Goal: Task Accomplishment & Management: Understand process/instructions

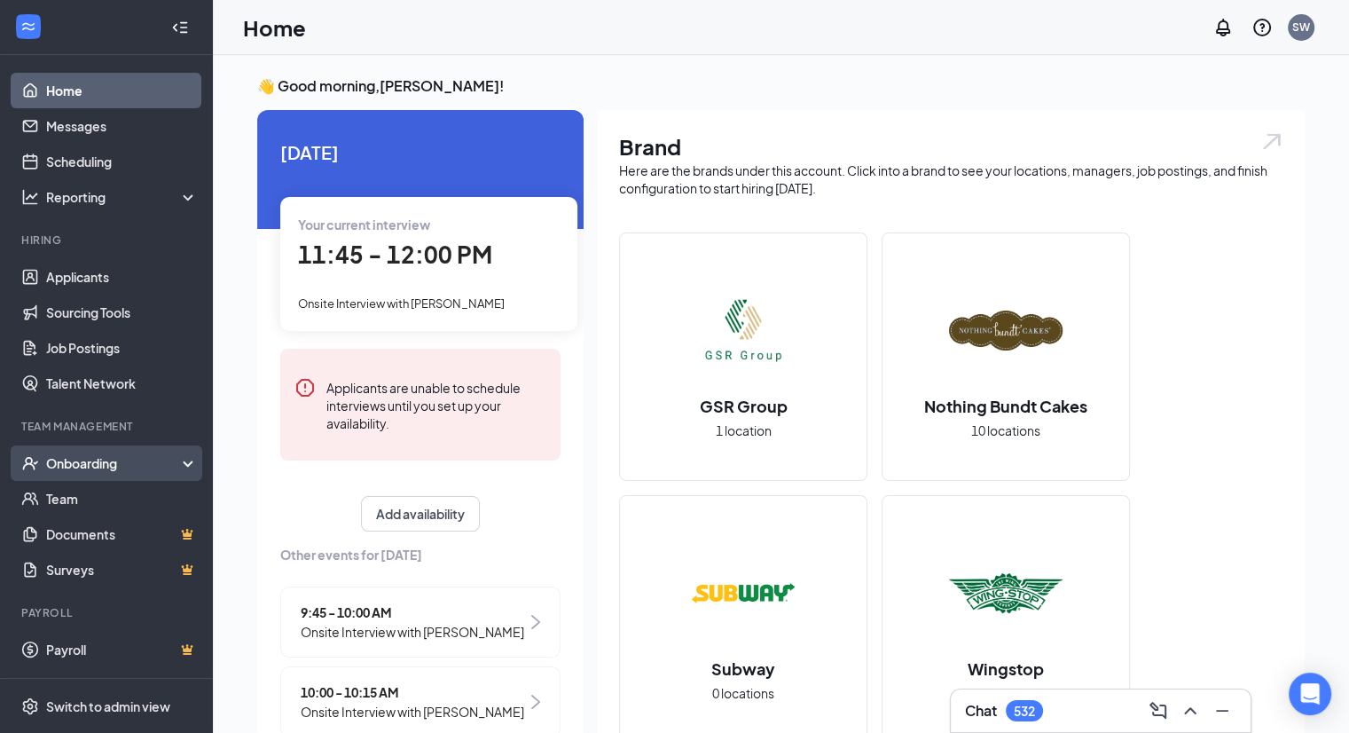
click at [90, 465] on div "Onboarding" at bounding box center [114, 463] width 137 height 18
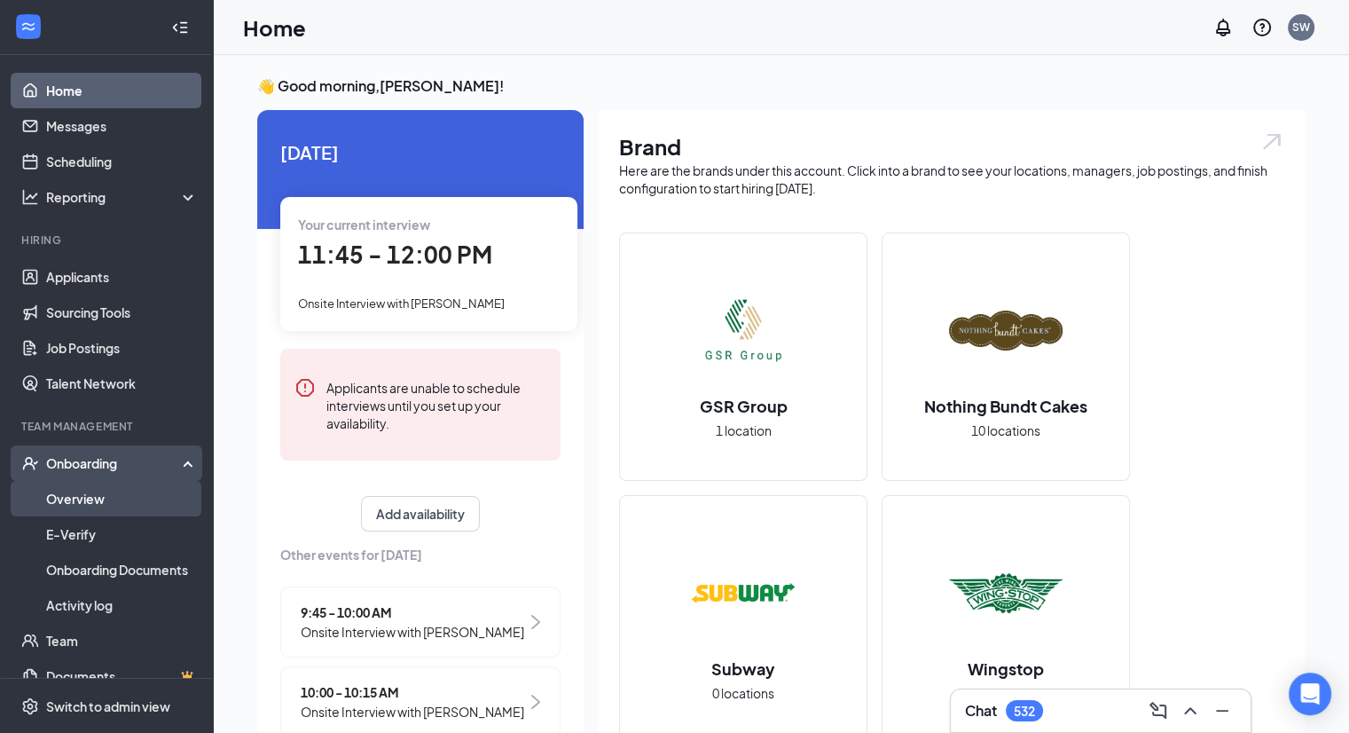
click at [85, 499] on link "Overview" at bounding box center [122, 498] width 152 height 35
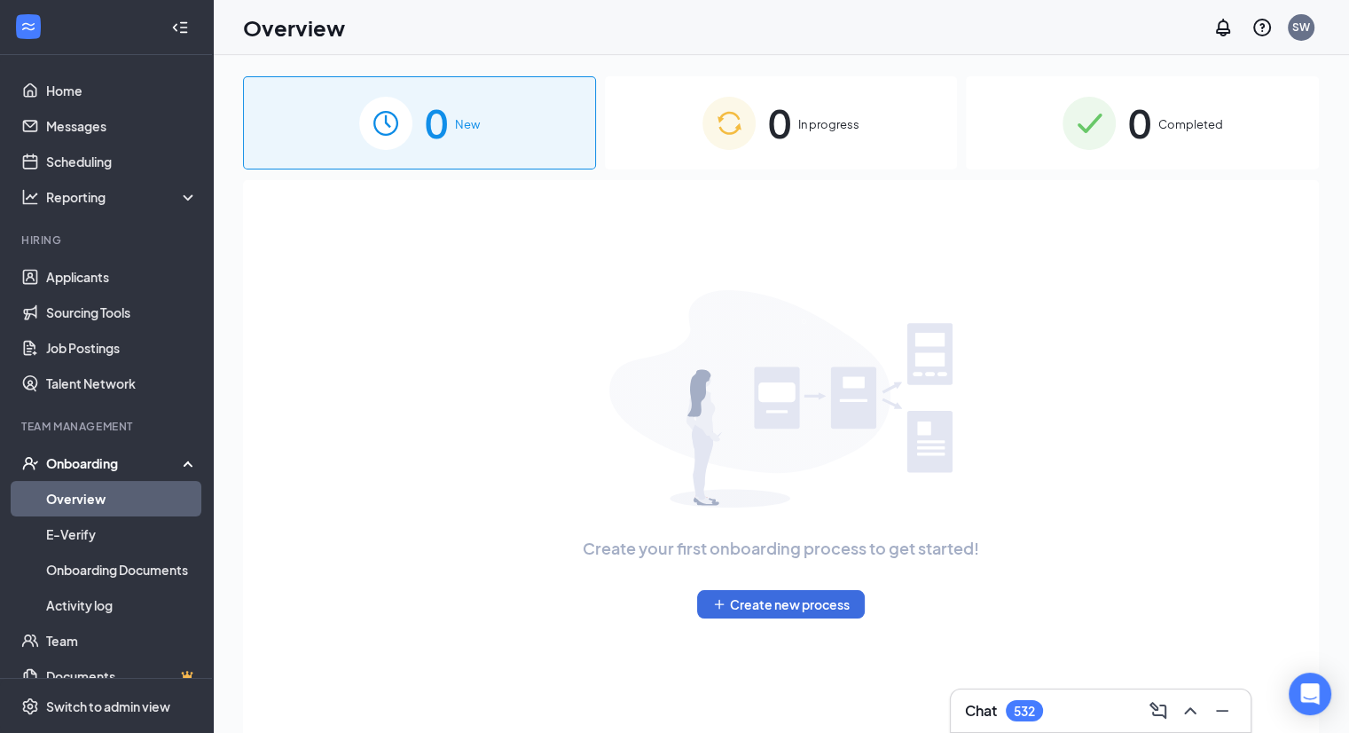
click at [843, 150] on div "0 In progress" at bounding box center [781, 122] width 353 height 93
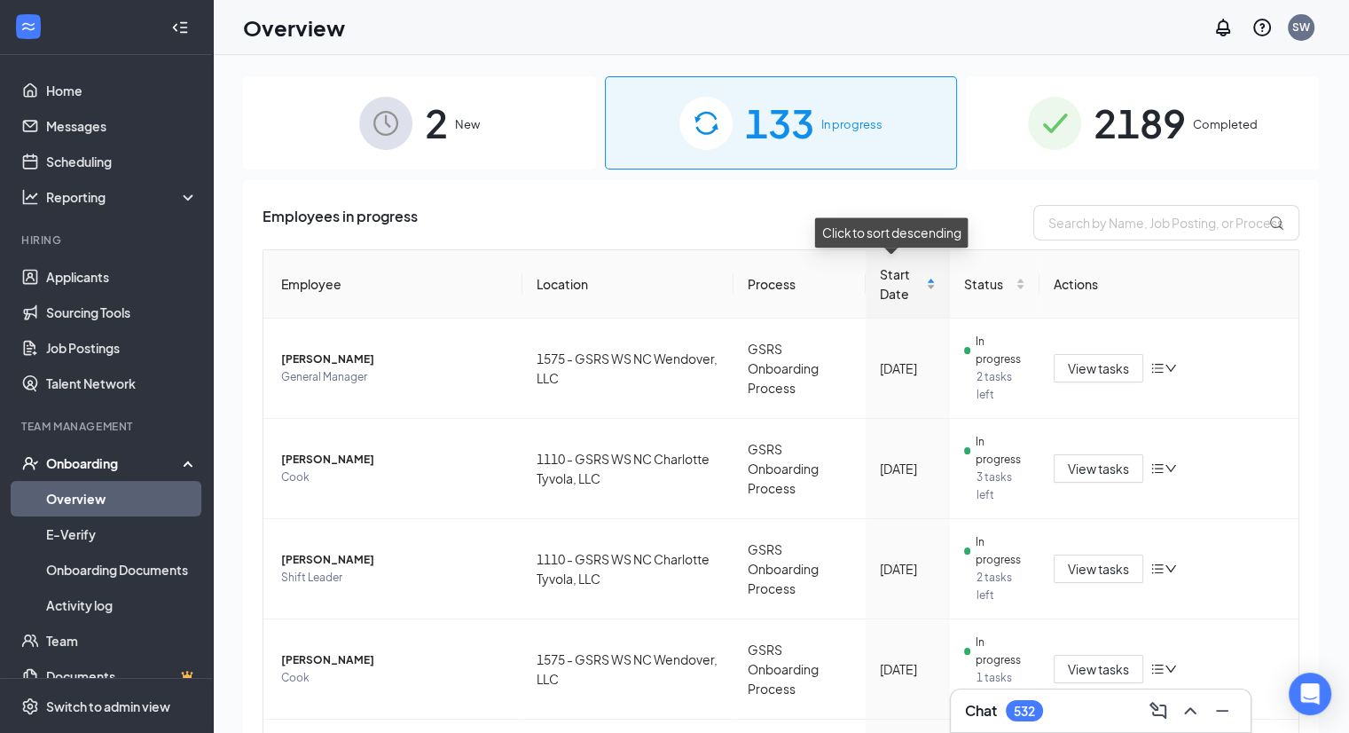
click at [896, 278] on span "Start Date" at bounding box center [901, 283] width 42 height 39
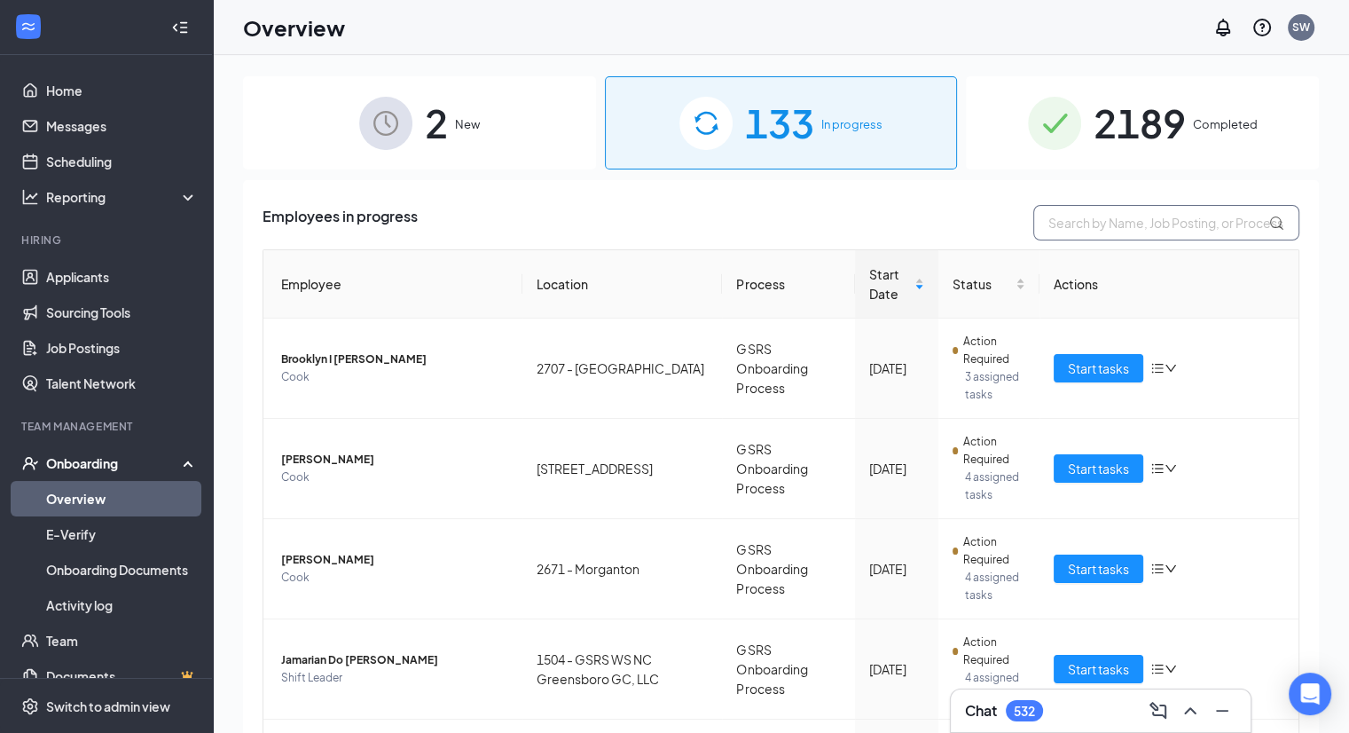
click at [1110, 223] on input "text" at bounding box center [1166, 222] width 266 height 35
type input "1538"
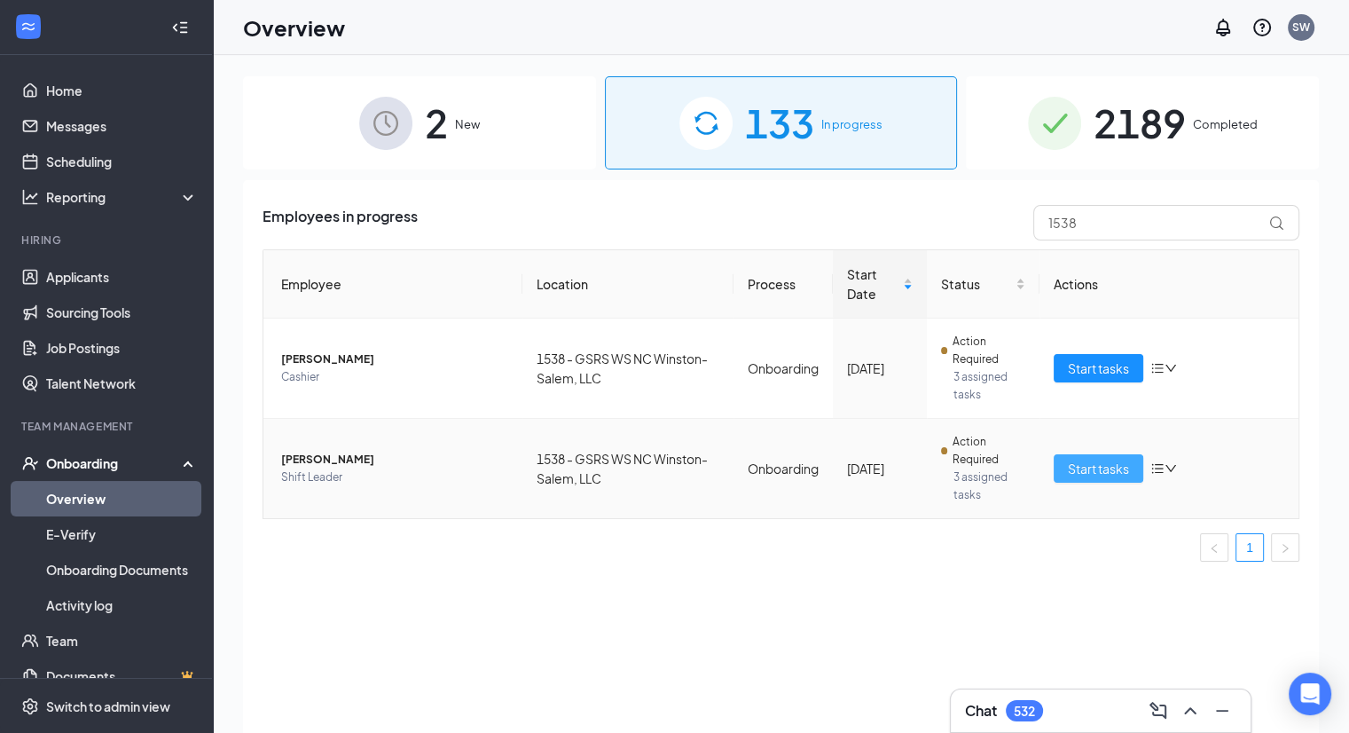
click at [1128, 471] on span "Start tasks" at bounding box center [1098, 469] width 61 height 20
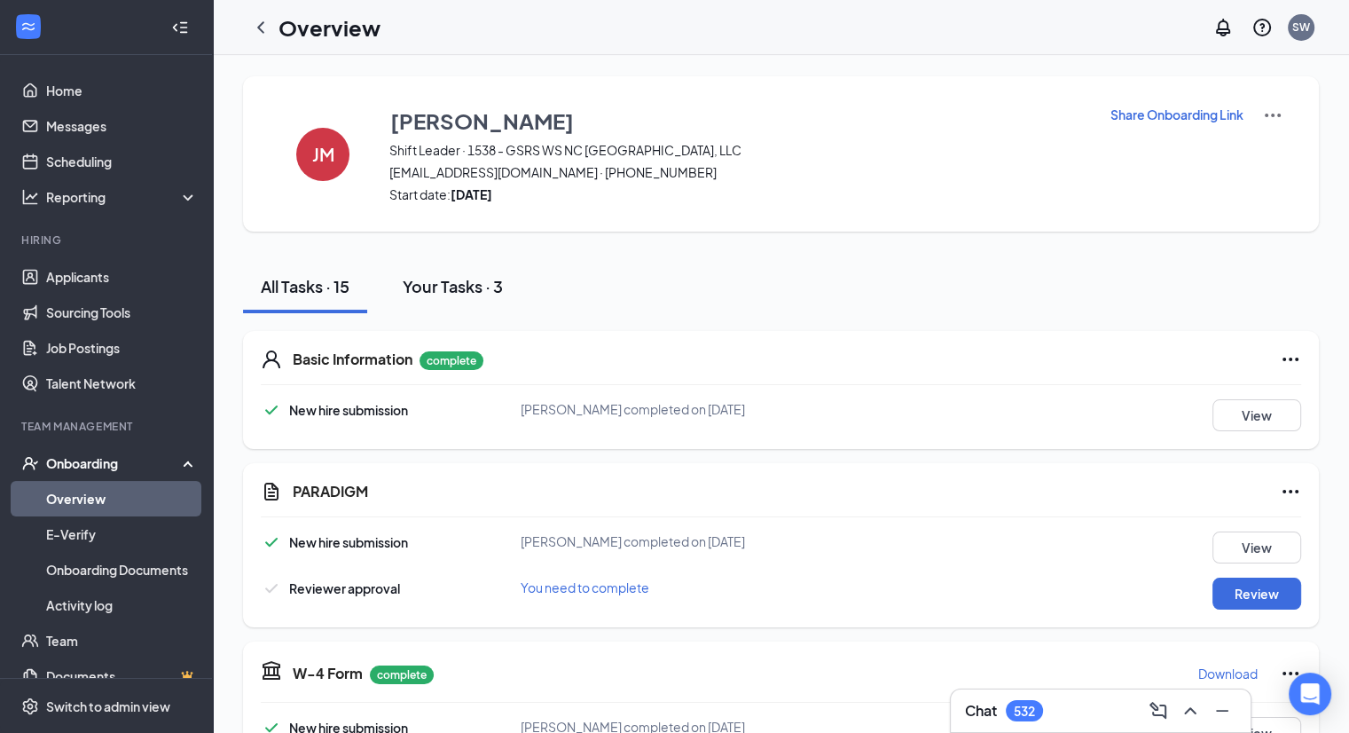
click at [466, 293] on div "Your Tasks · 3" at bounding box center [453, 286] width 100 height 22
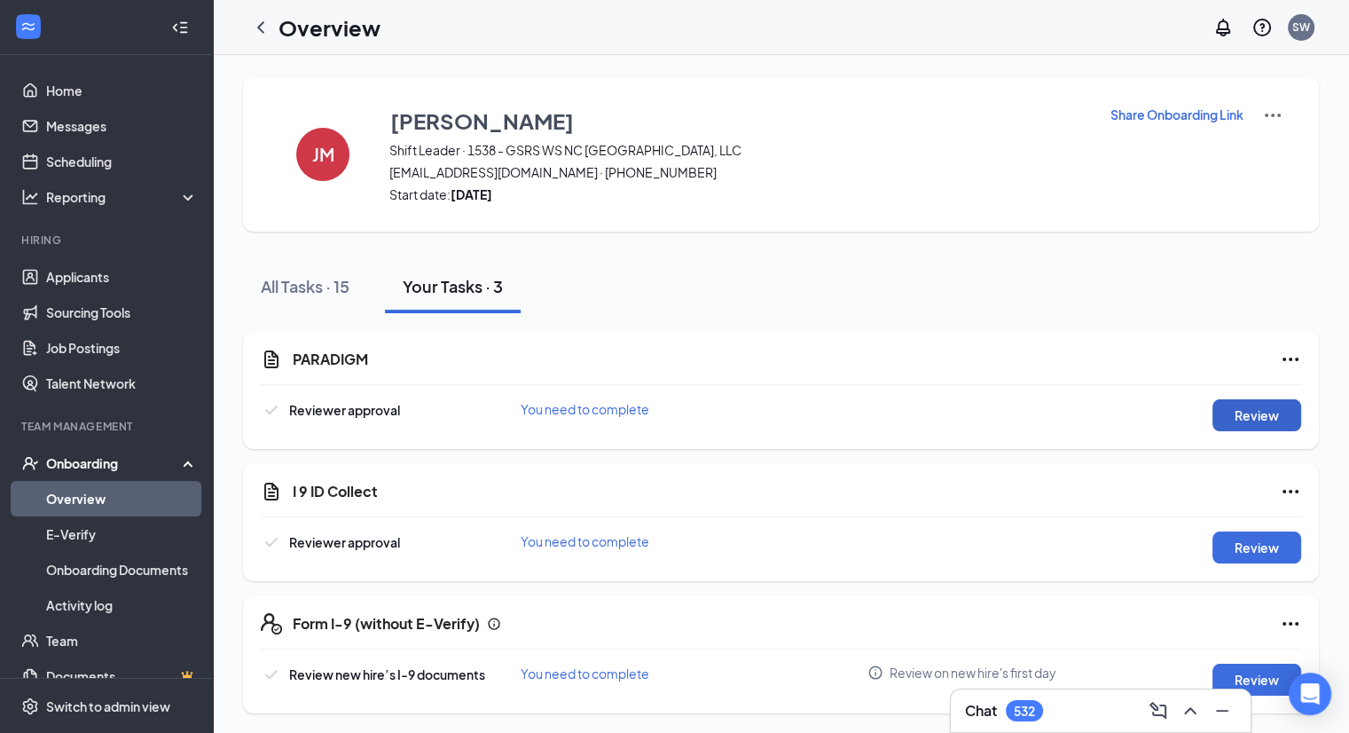
click at [1260, 405] on button "Review" at bounding box center [1256, 415] width 89 height 32
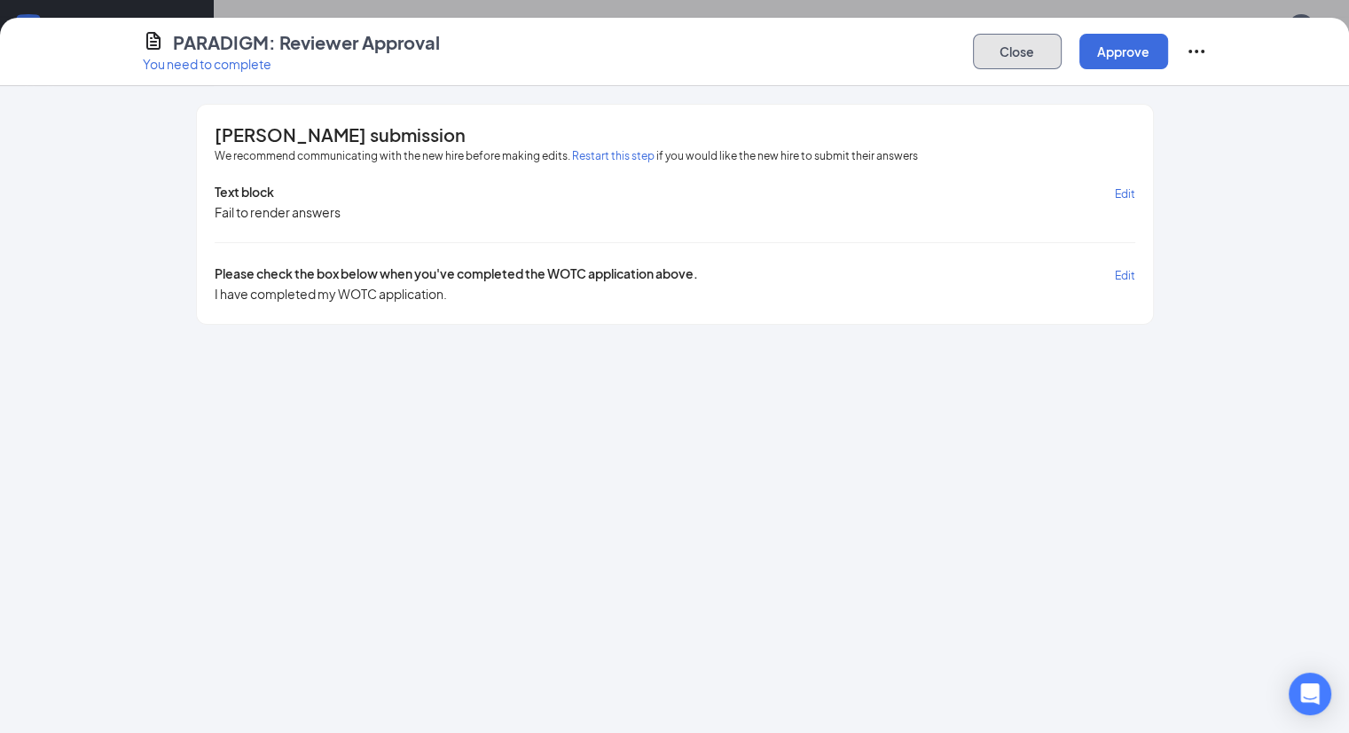
click at [1062, 67] on button "Close" at bounding box center [1017, 51] width 89 height 35
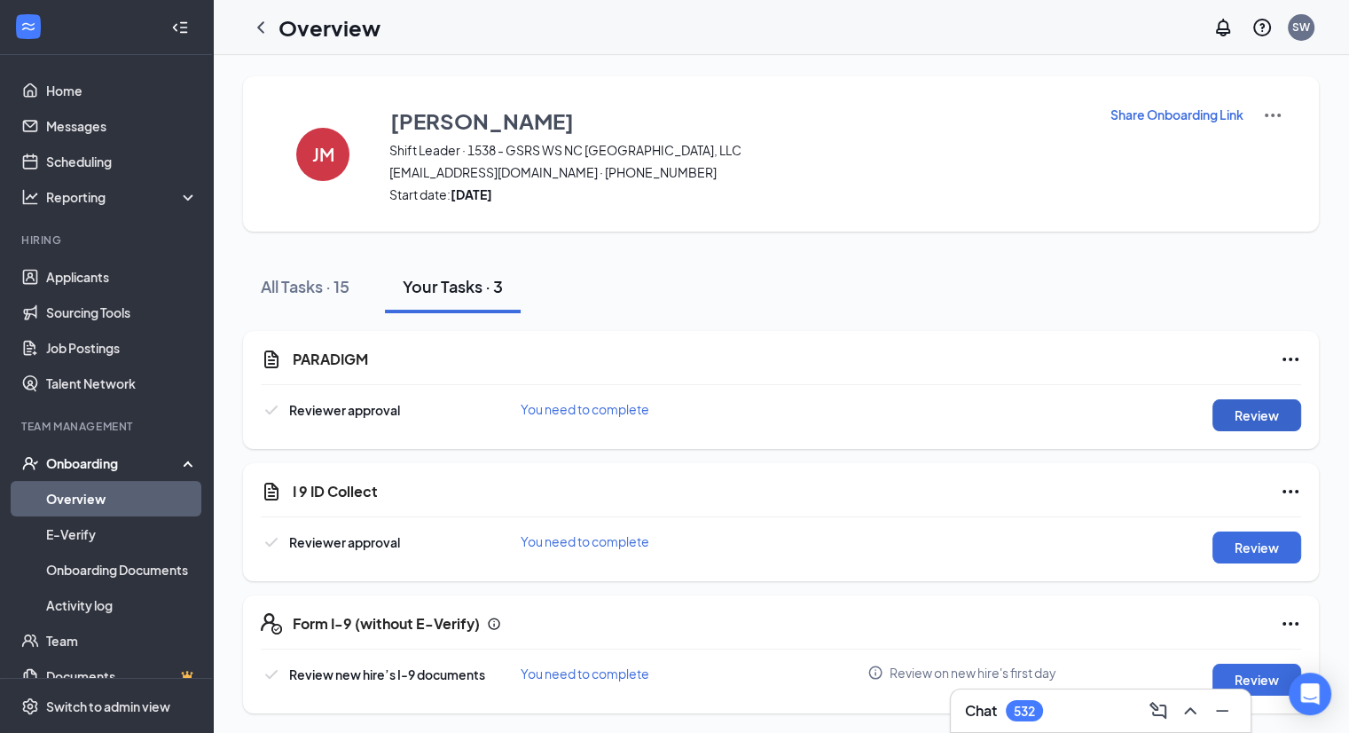
scroll to position [1, 0]
click at [93, 502] on link "Overview" at bounding box center [122, 498] width 152 height 35
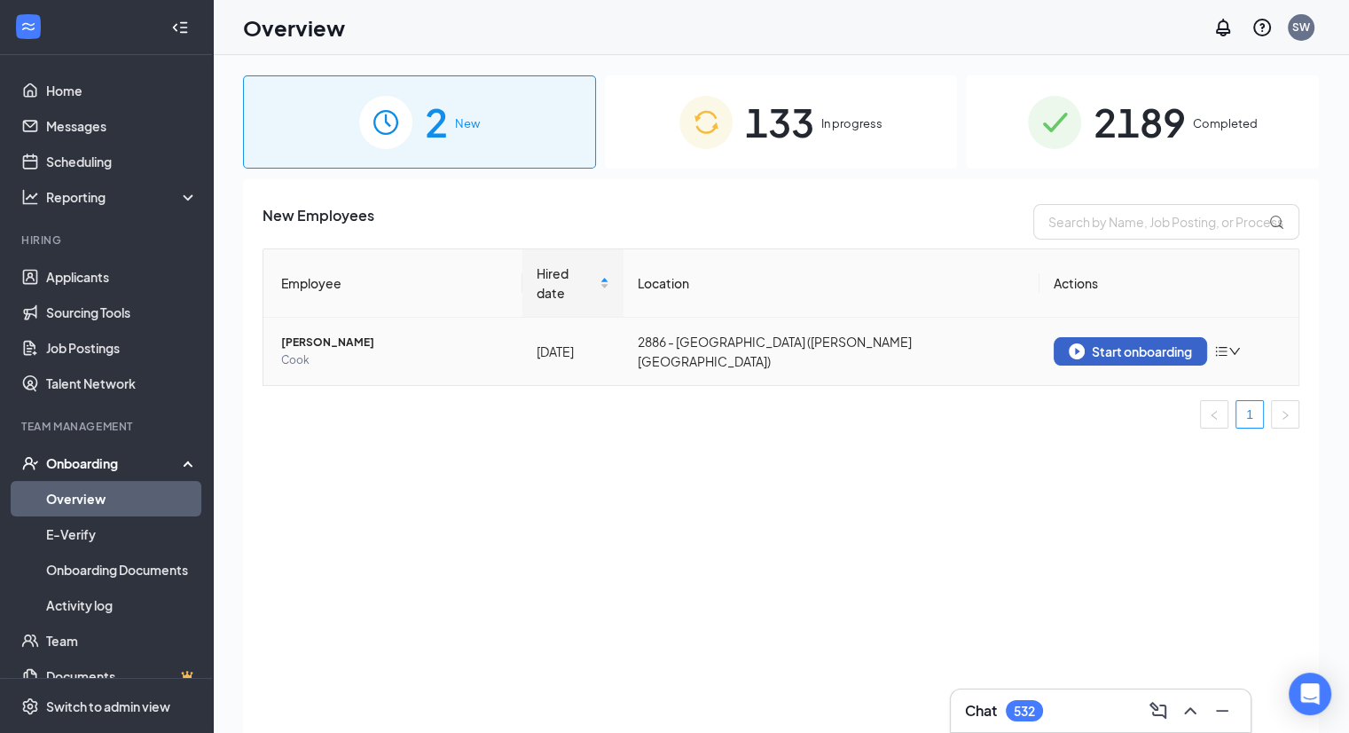
click at [1101, 343] on div "Start onboarding" at bounding box center [1130, 351] width 123 height 16
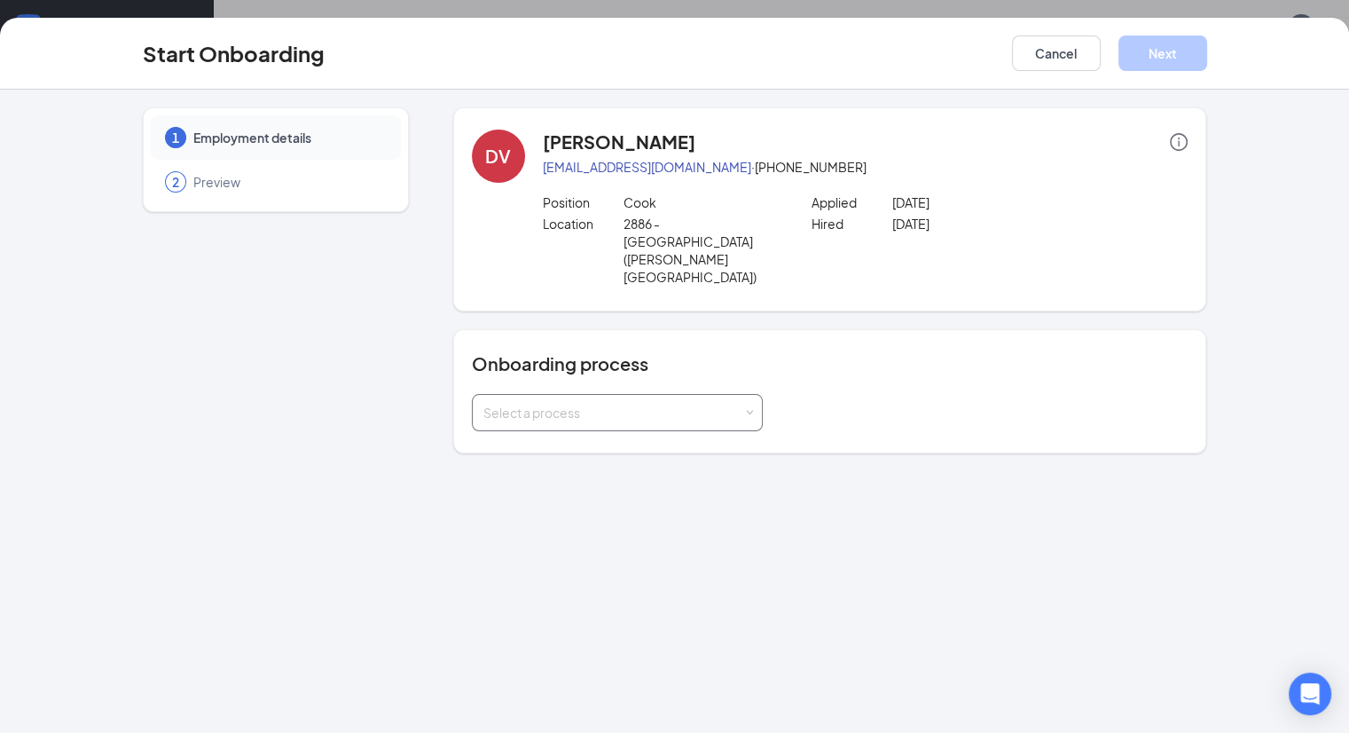
click at [671, 404] on div "Select a process" at bounding box center [613, 413] width 260 height 18
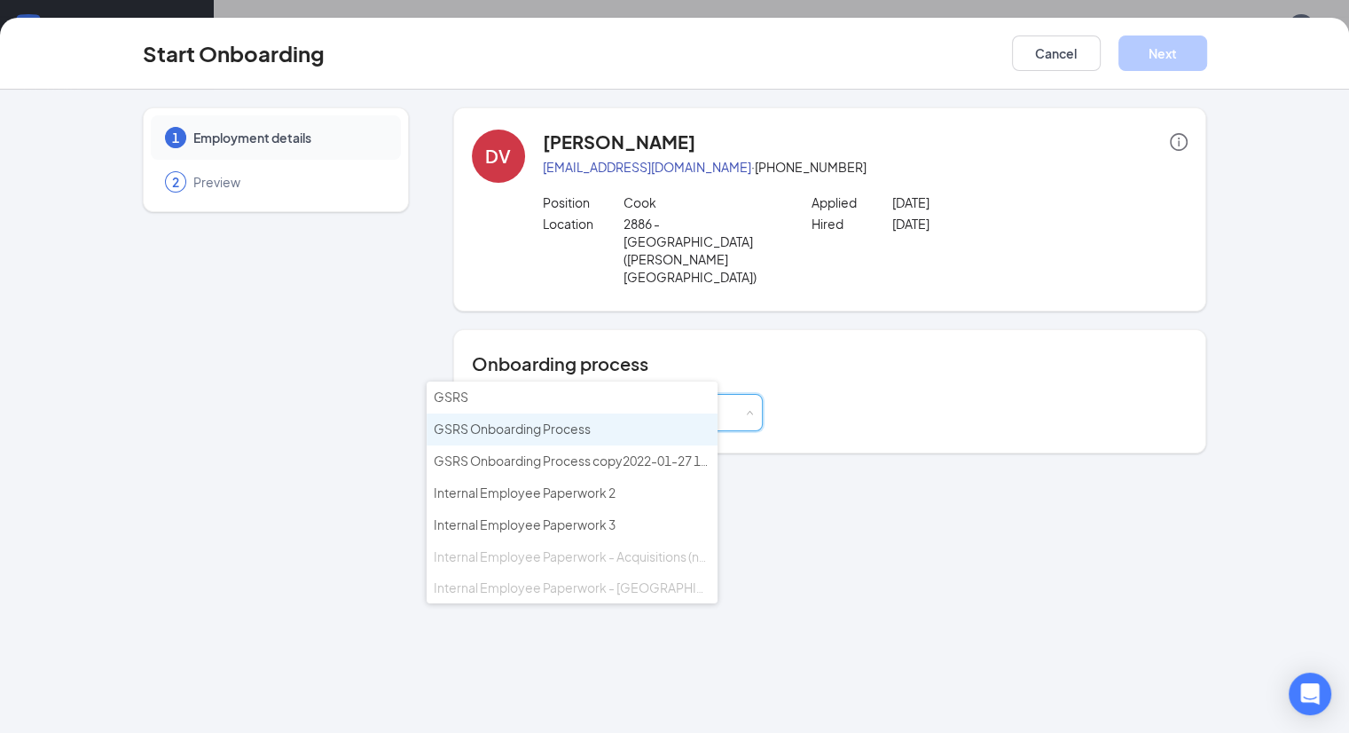
click at [597, 419] on li "GSRS Onboarding Process" at bounding box center [572, 429] width 291 height 32
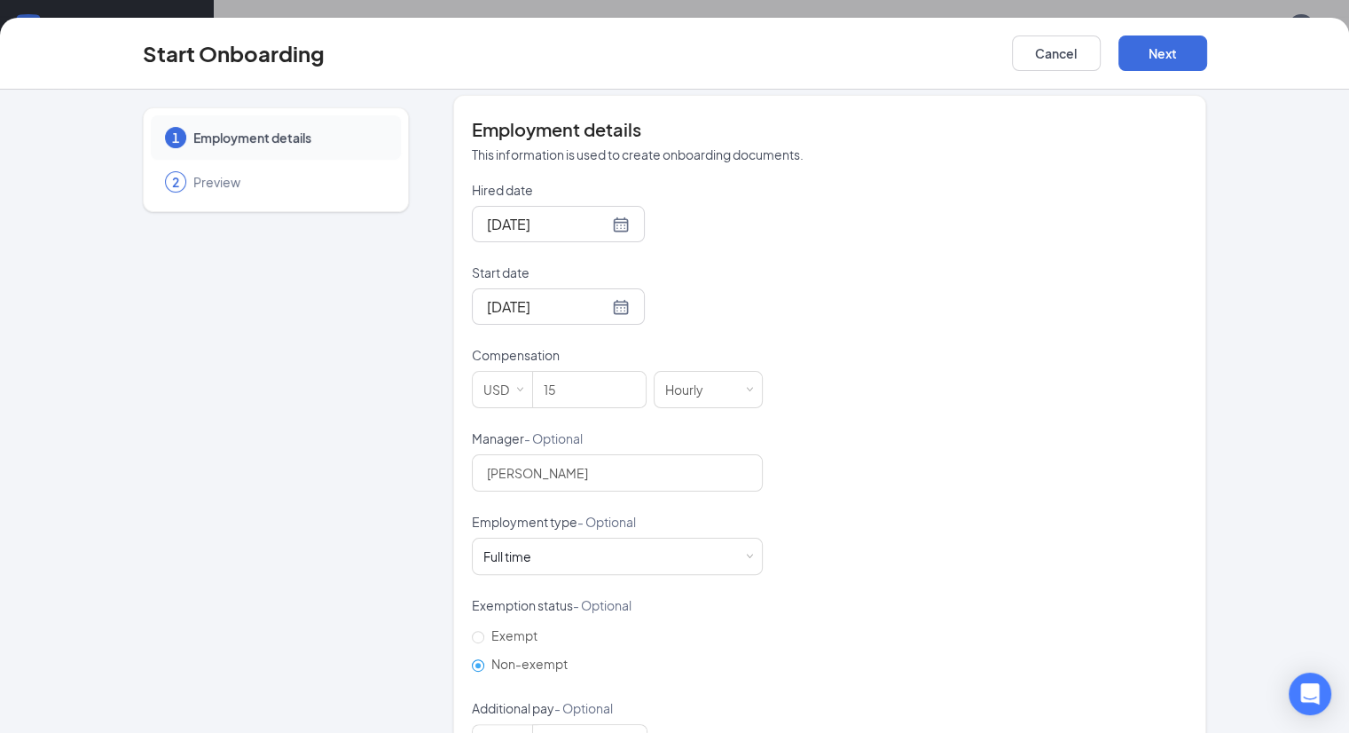
scroll to position [389, 0]
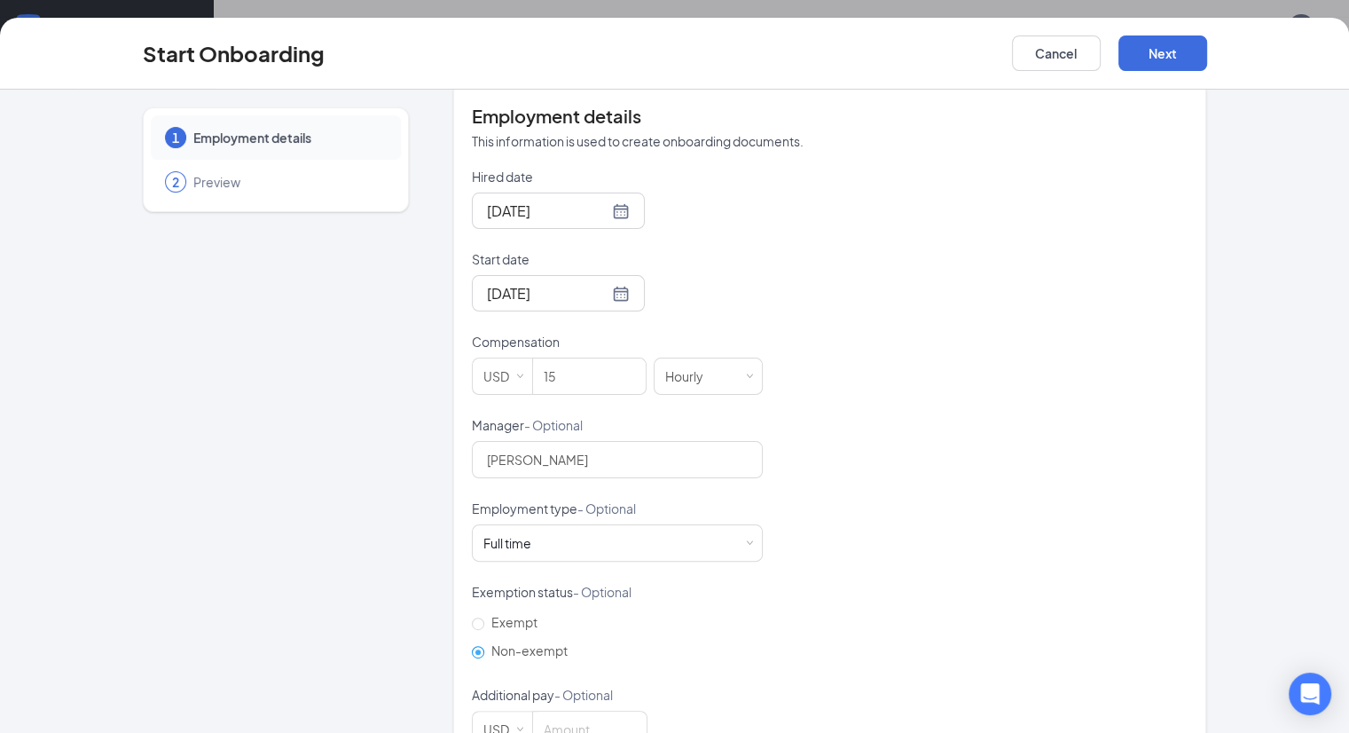
click at [472, 646] on input "Non-exempt" at bounding box center [478, 652] width 12 height 12
click at [472, 617] on input "Exempt" at bounding box center [478, 623] width 12 height 12
radio input "true"
click at [472, 646] on input "Non-exempt" at bounding box center [478, 652] width 12 height 12
radio input "true"
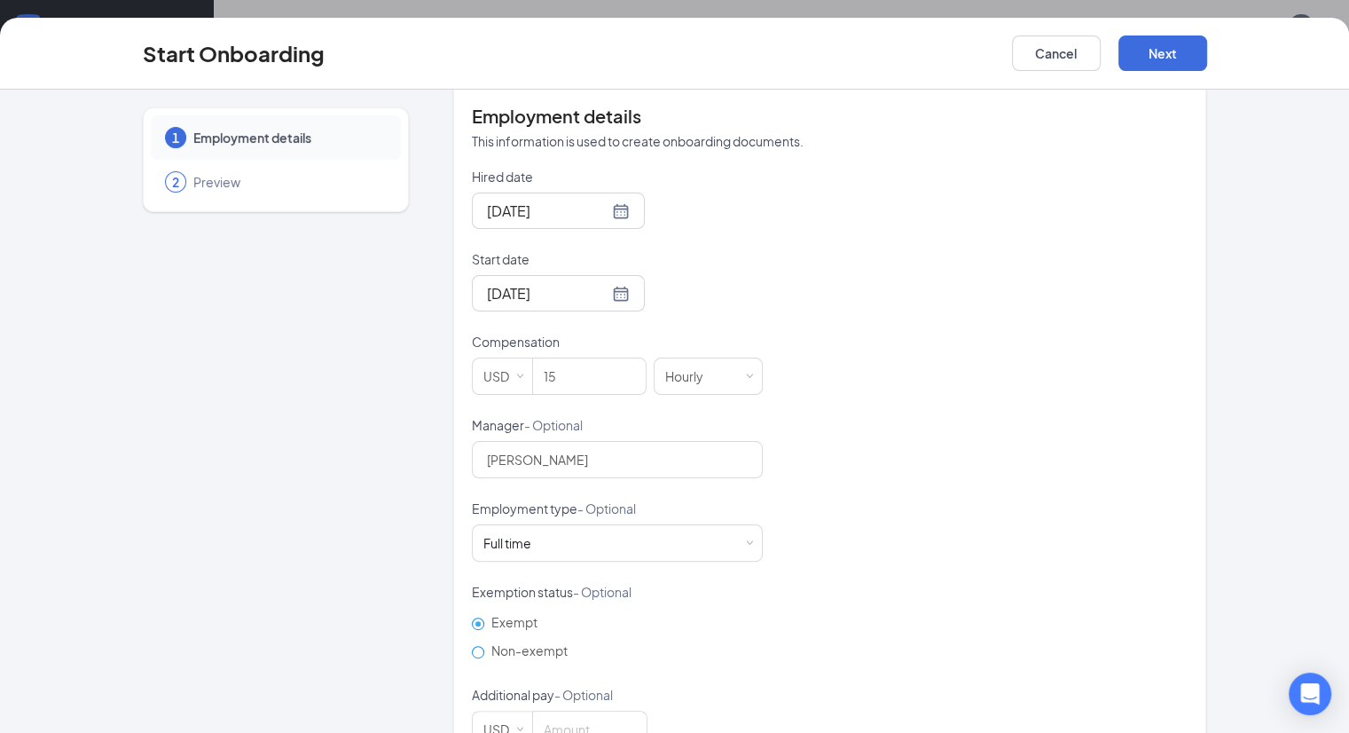
radio input "false"
click at [472, 646] on input "Non-exempt" at bounding box center [478, 652] width 12 height 12
drag, startPoint x: 427, startPoint y: 596, endPoint x: 440, endPoint y: 597, distance: 13.3
click at [472, 646] on input "Non-exempt" at bounding box center [478, 652] width 12 height 12
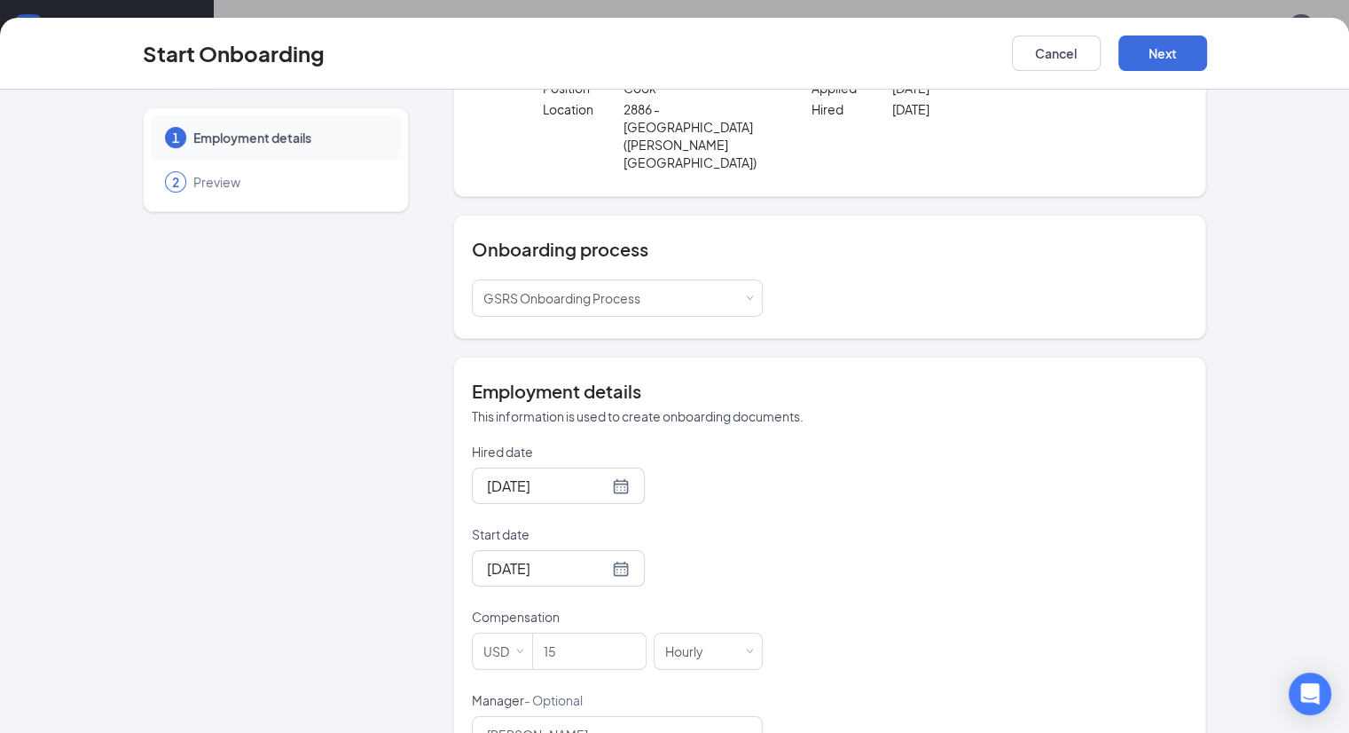
scroll to position [0, 0]
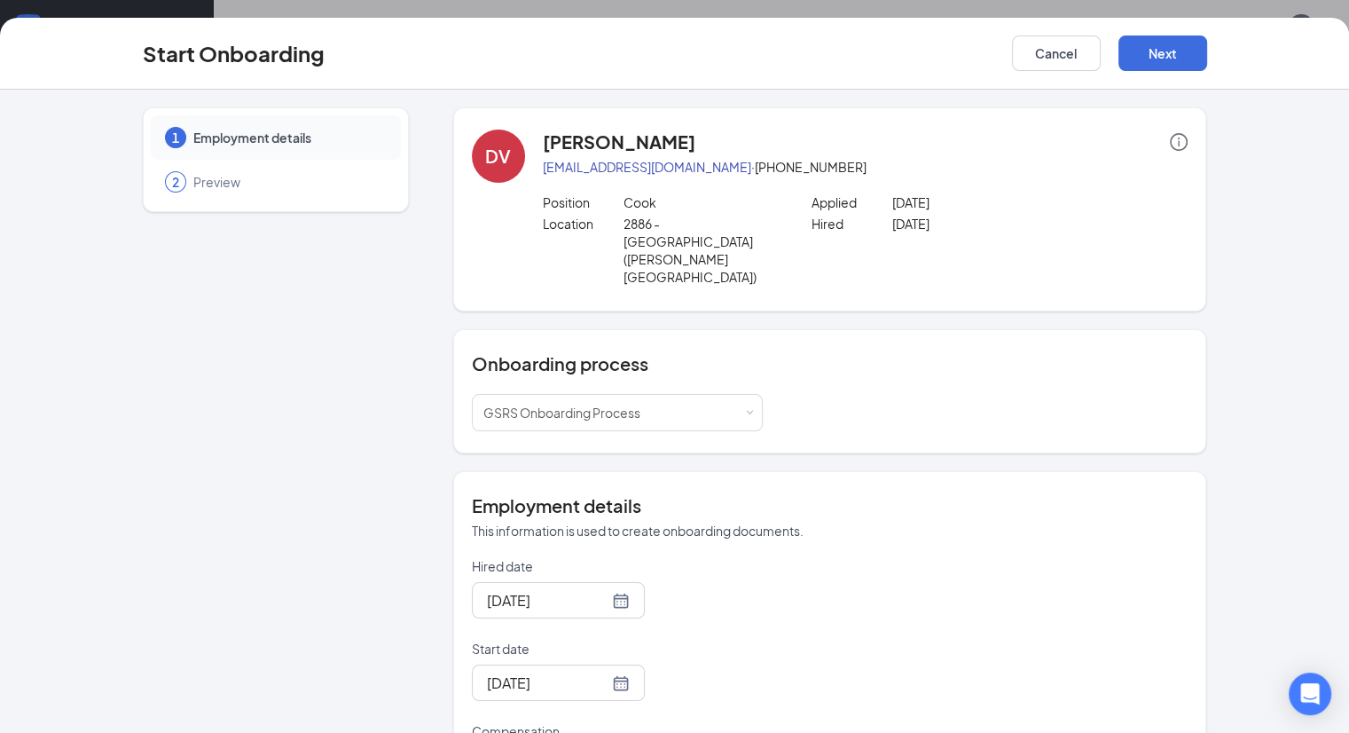
click at [1188, 140] on icon "info-circle" at bounding box center [1179, 142] width 18 height 18
click at [1102, 264] on div "DV [PERSON_NAME] [PERSON_NAME][EMAIL_ADDRESS][DOMAIN_NAME] · [PHONE_NUMBER] Pos…" at bounding box center [830, 633] width 754 height 1052
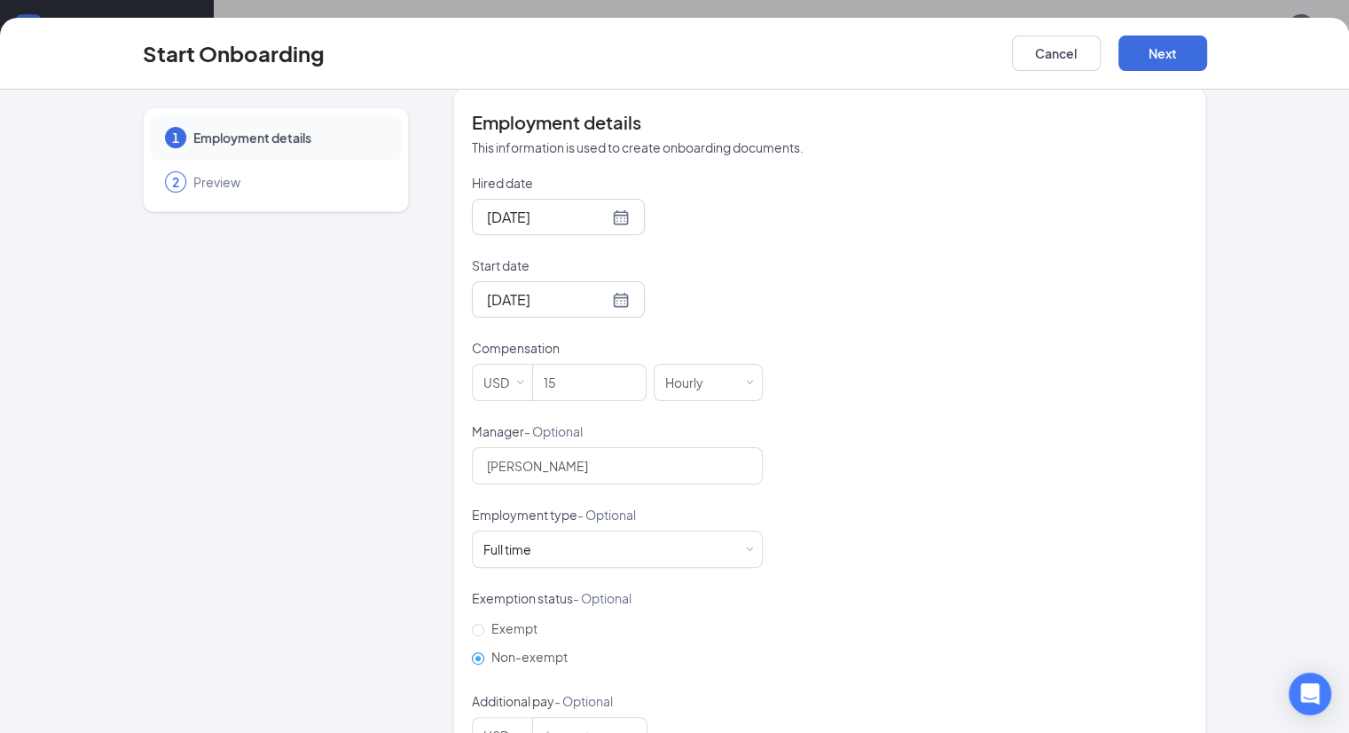
scroll to position [389, 0]
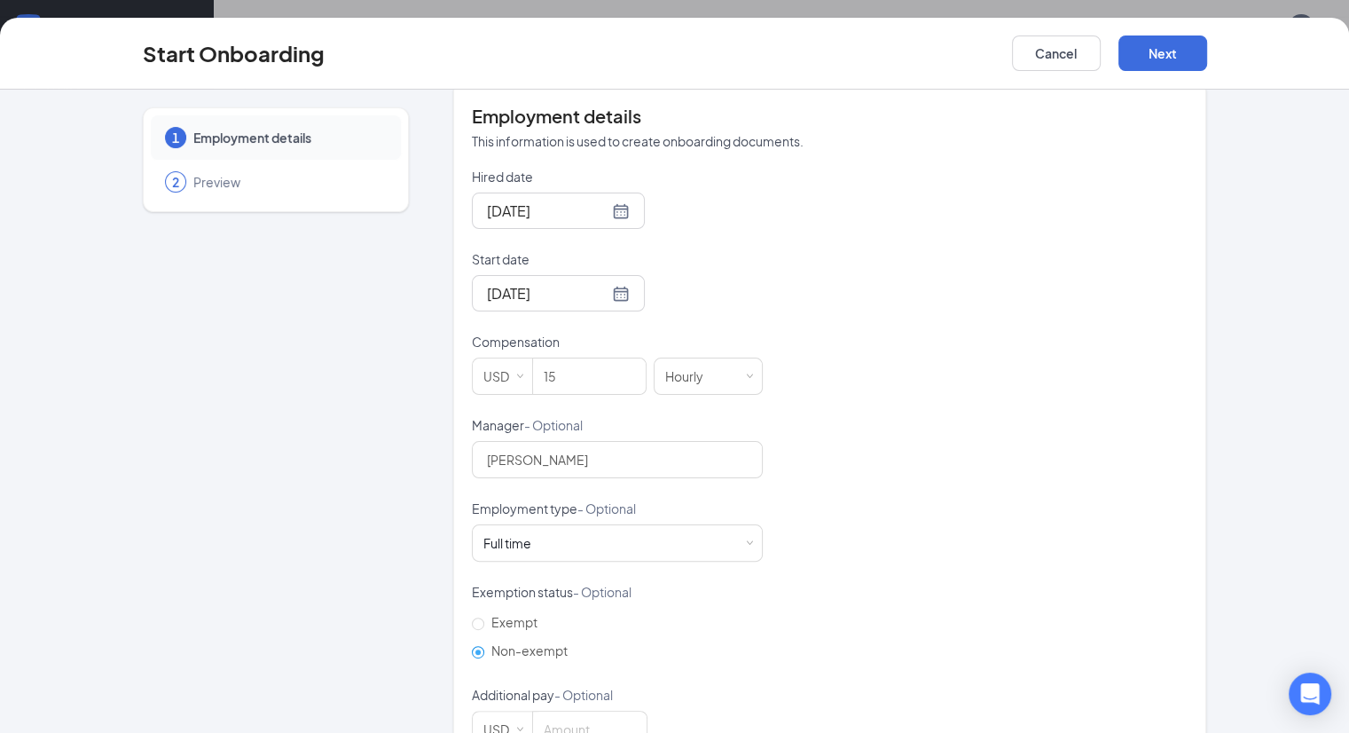
click at [472, 646] on input "Non-exempt" at bounding box center [478, 652] width 12 height 12
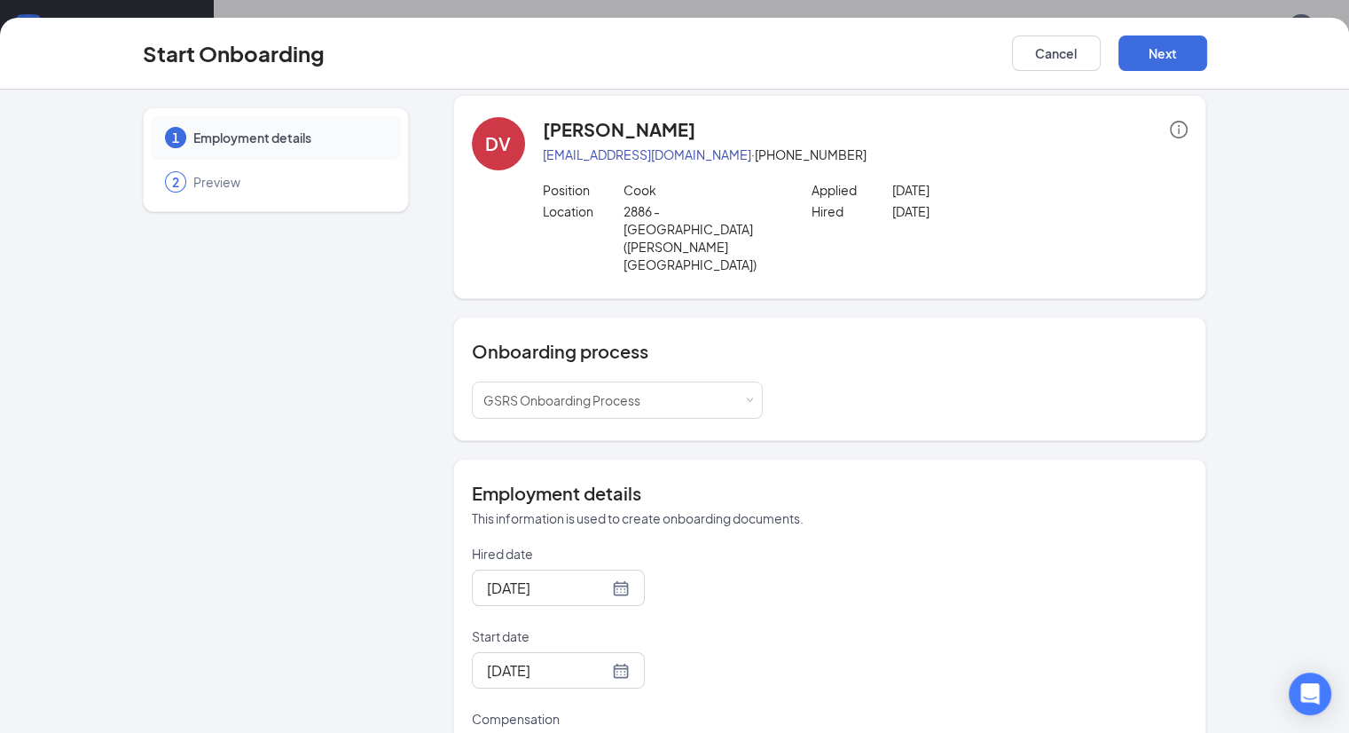
scroll to position [0, 0]
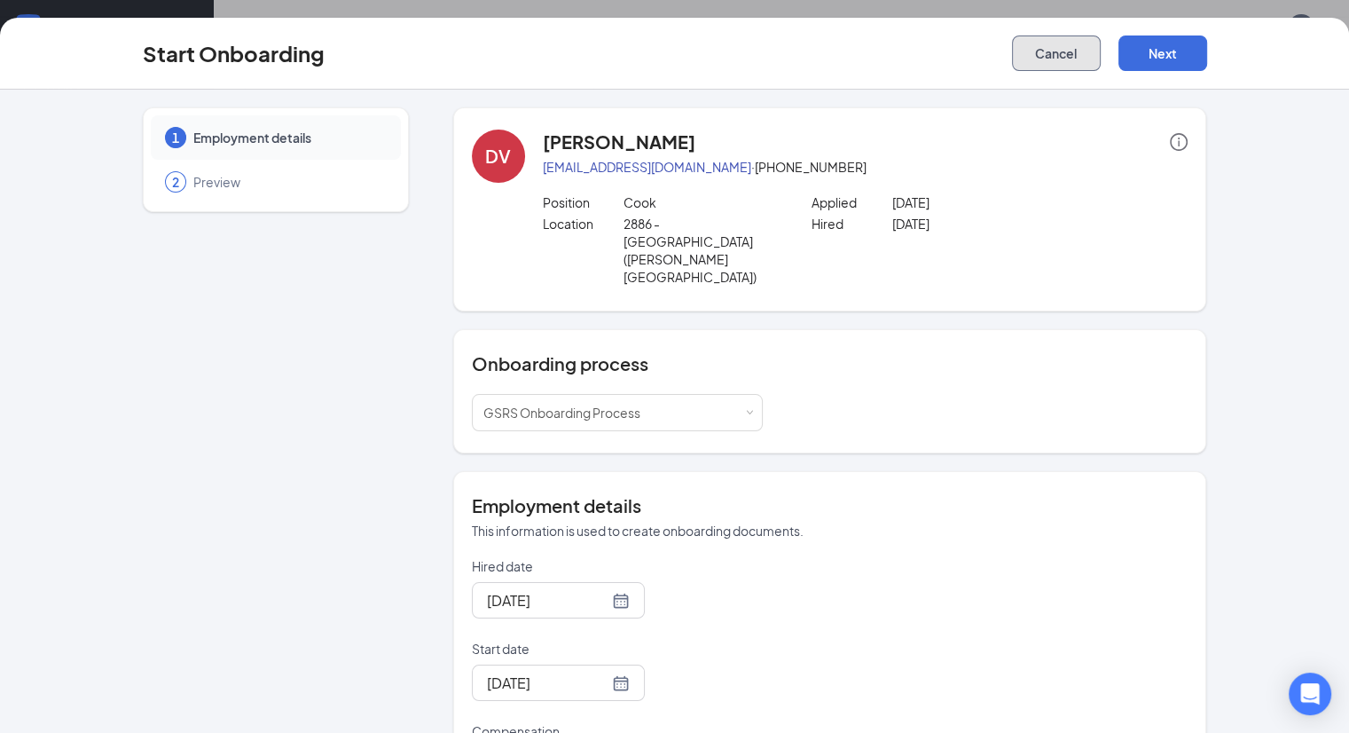
click at [1101, 58] on button "Cancel" at bounding box center [1056, 52] width 89 height 35
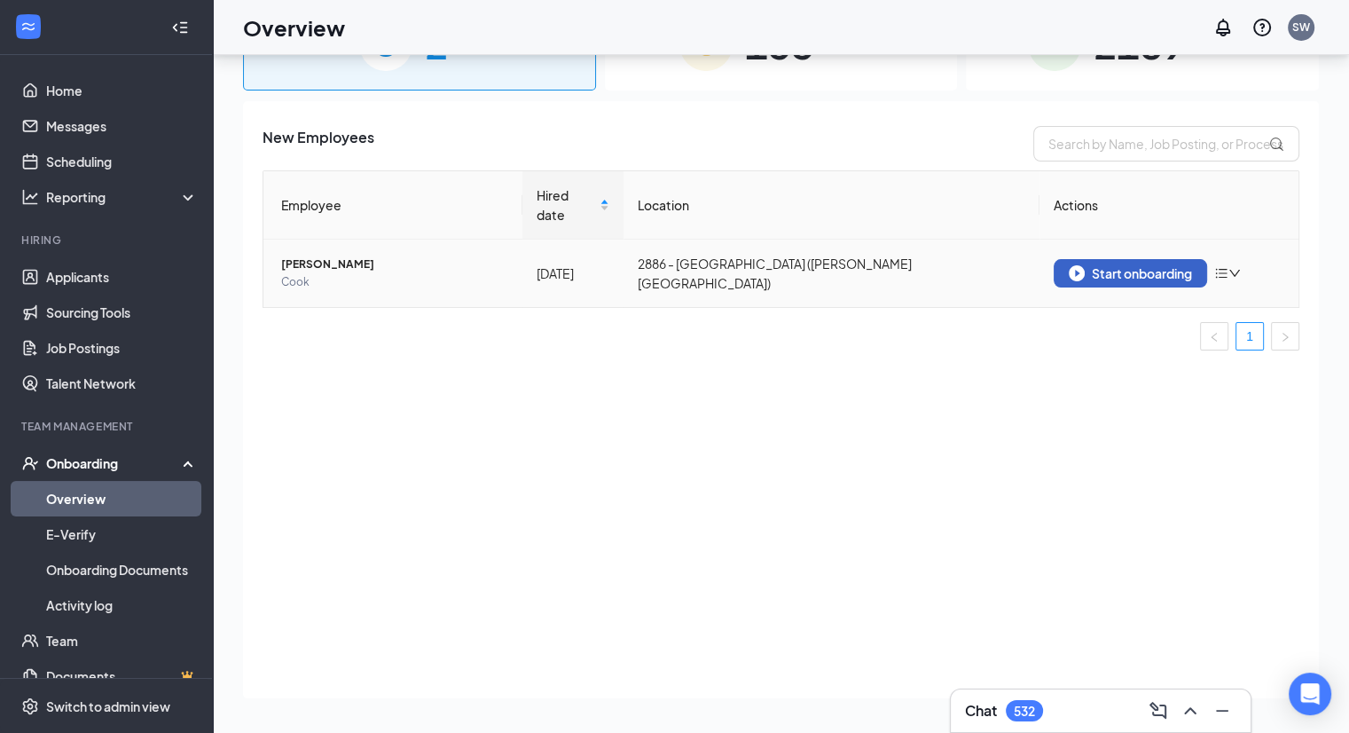
click at [1078, 265] on img "button" at bounding box center [1077, 273] width 16 height 16
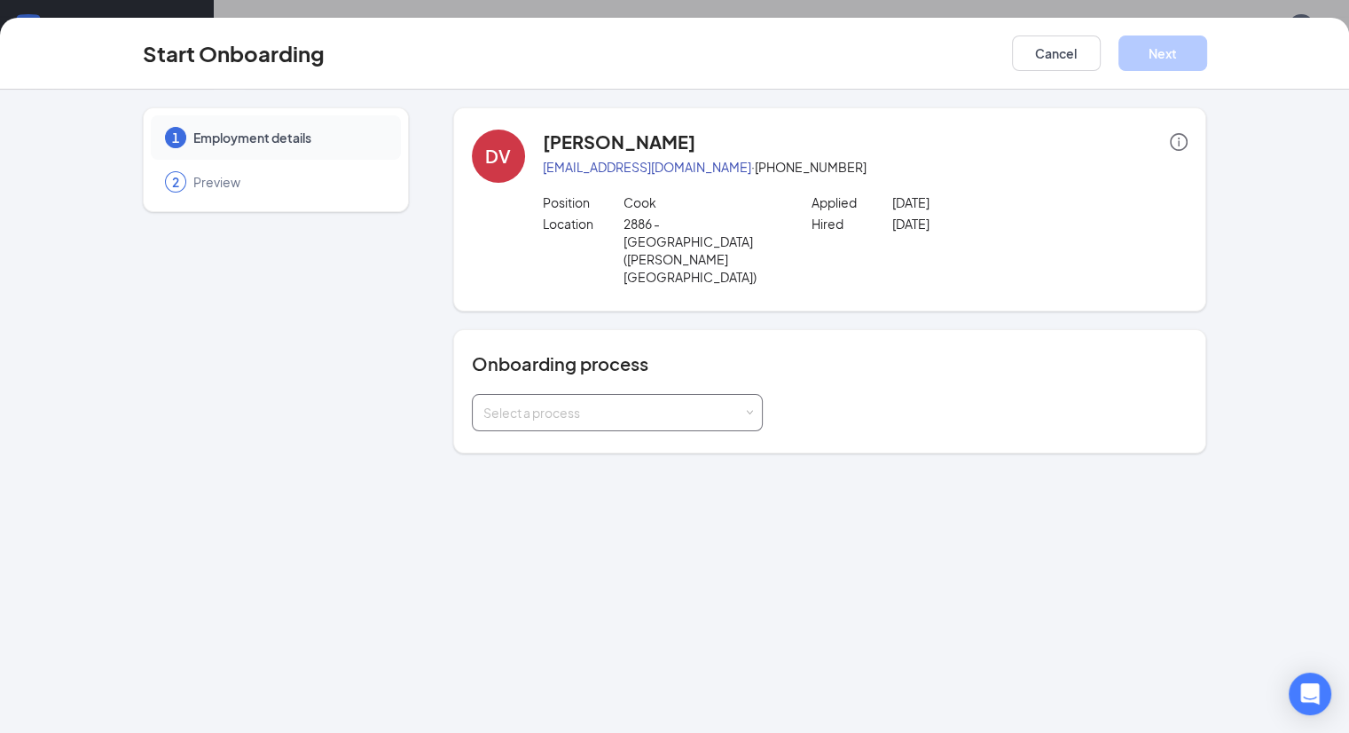
click at [545, 404] on div "Select a process" at bounding box center [613, 413] width 260 height 18
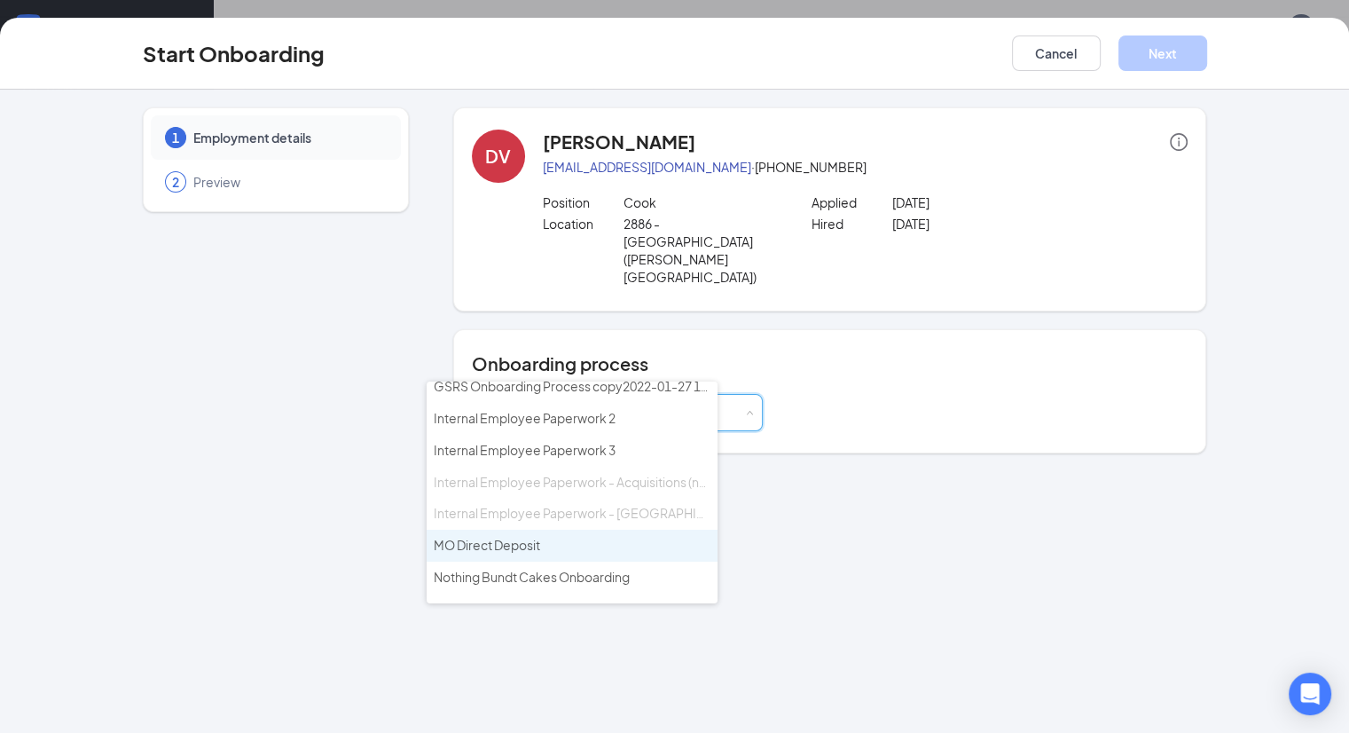
scroll to position [170, 0]
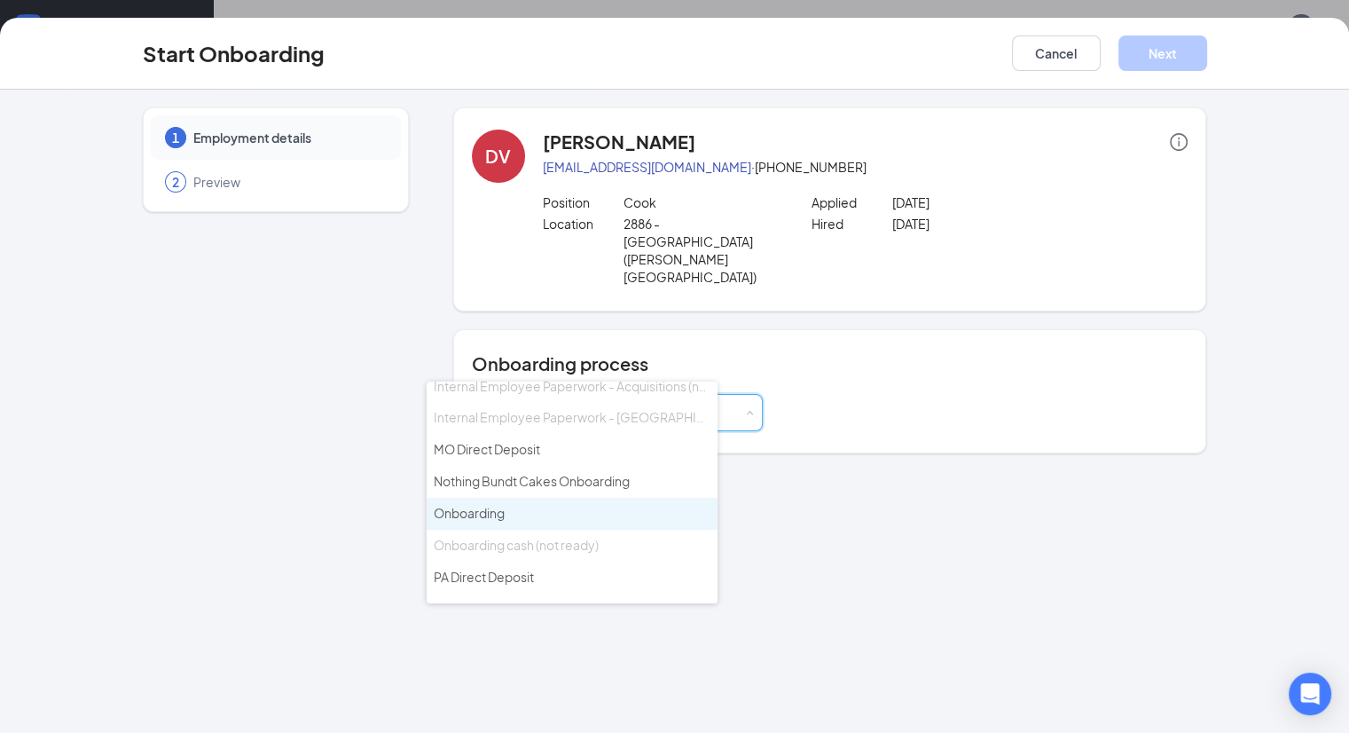
click at [514, 499] on li "Onboarding" at bounding box center [572, 514] width 291 height 32
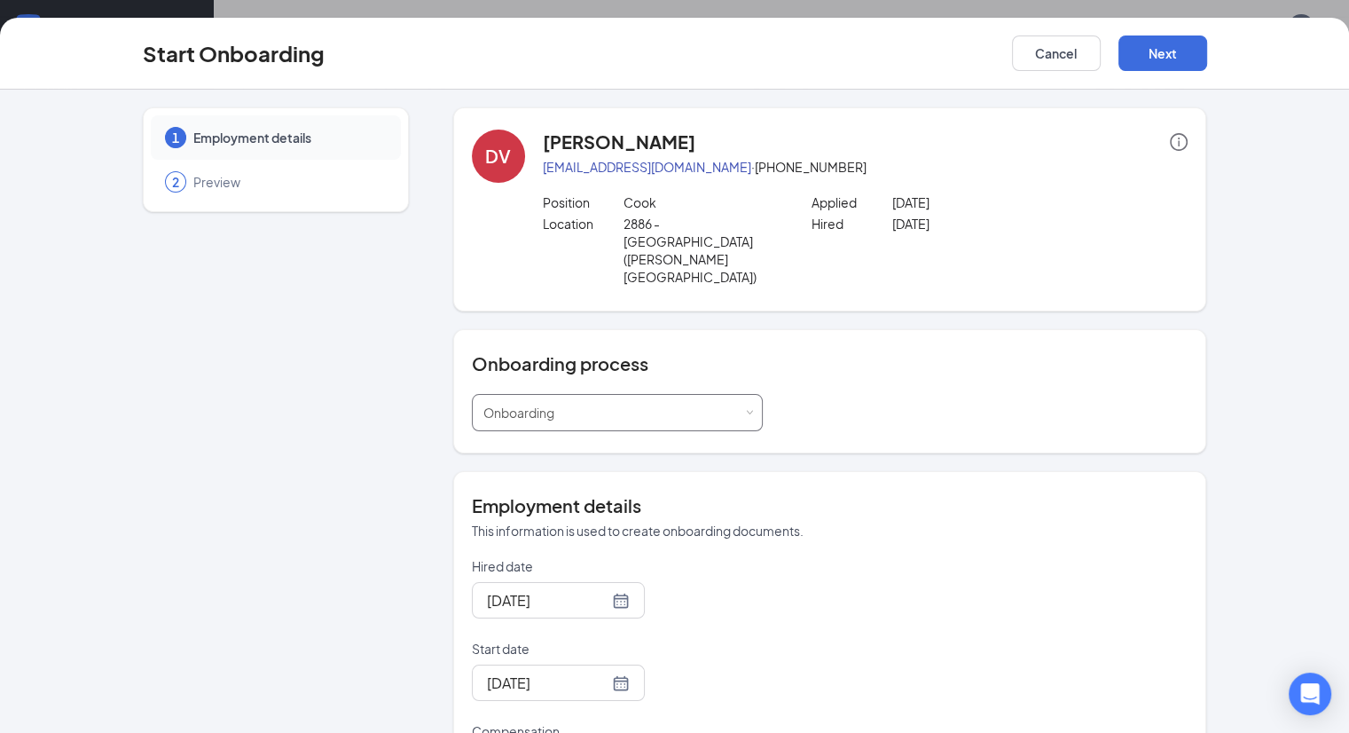
scroll to position [0, 0]
click at [1101, 58] on button "Cancel" at bounding box center [1056, 52] width 89 height 35
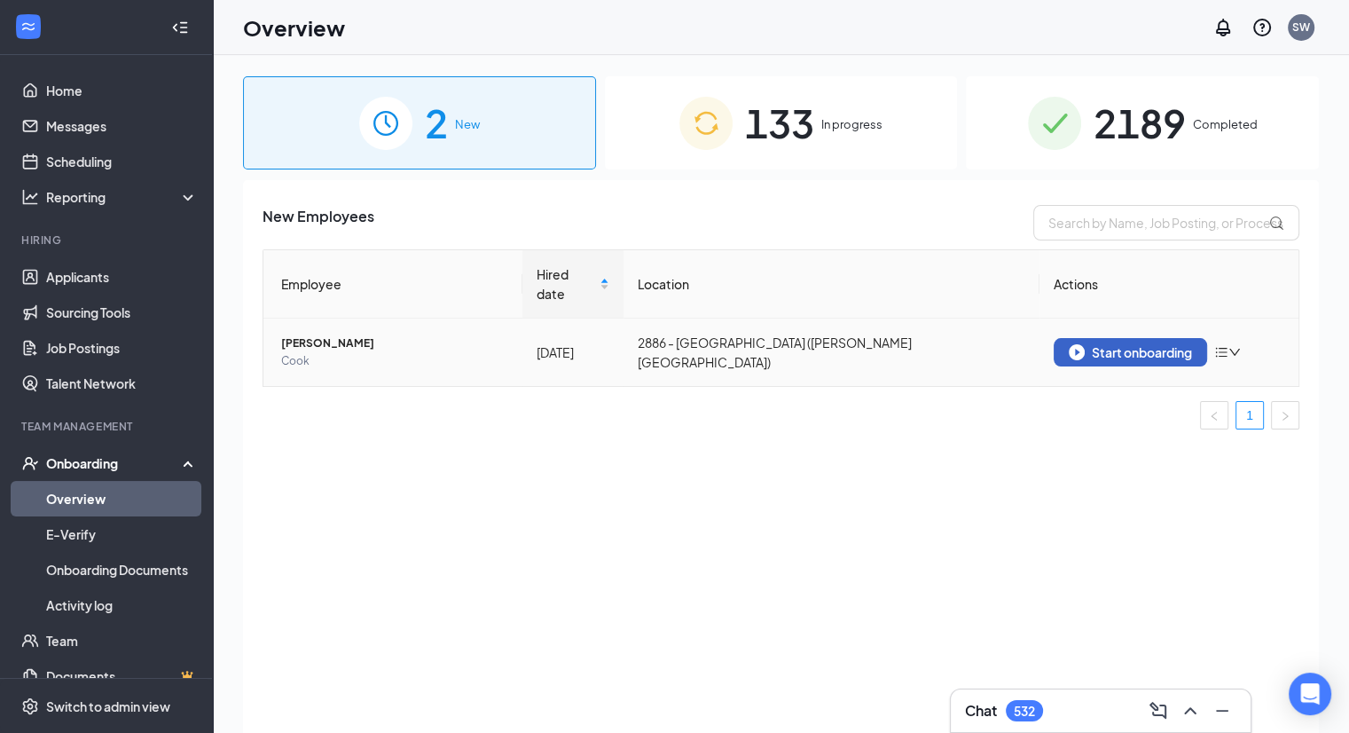
click at [1114, 344] on div "Start onboarding" at bounding box center [1130, 352] width 123 height 16
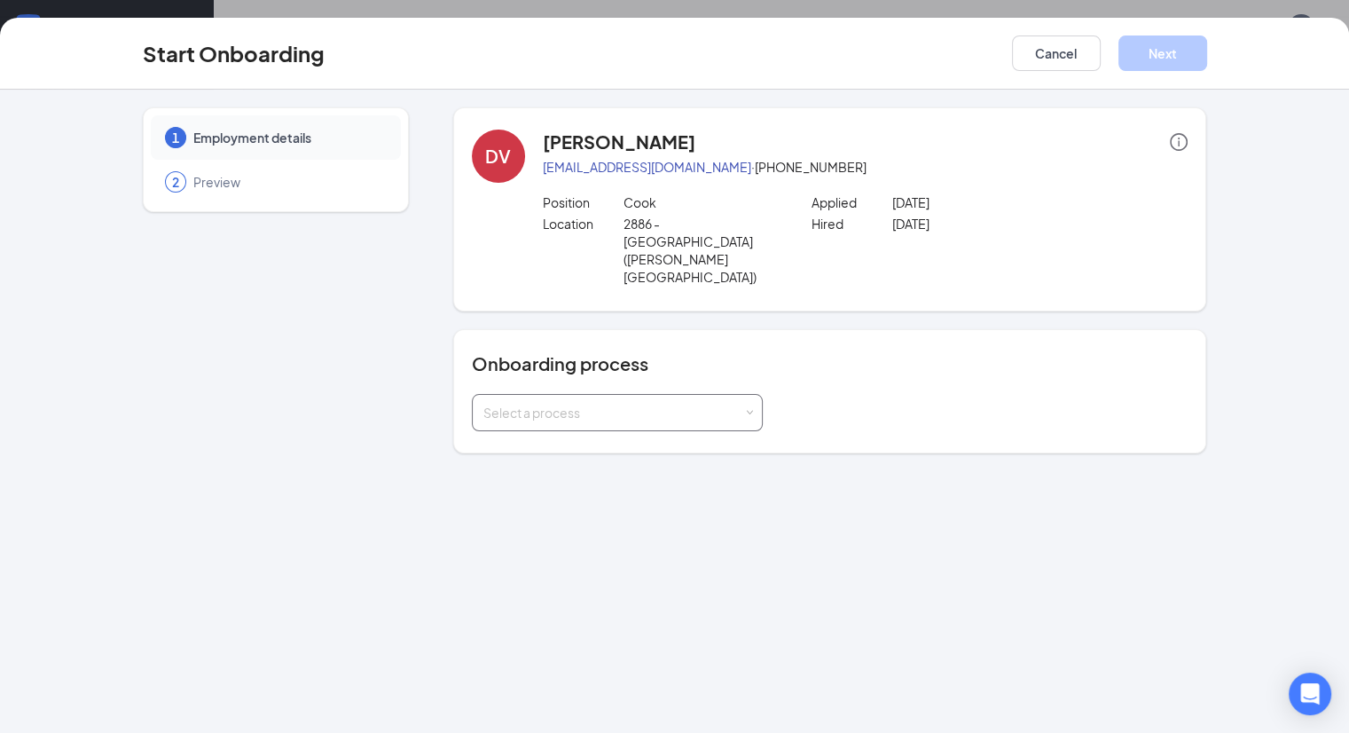
click at [564, 404] on div "Select a process" at bounding box center [613, 413] width 260 height 18
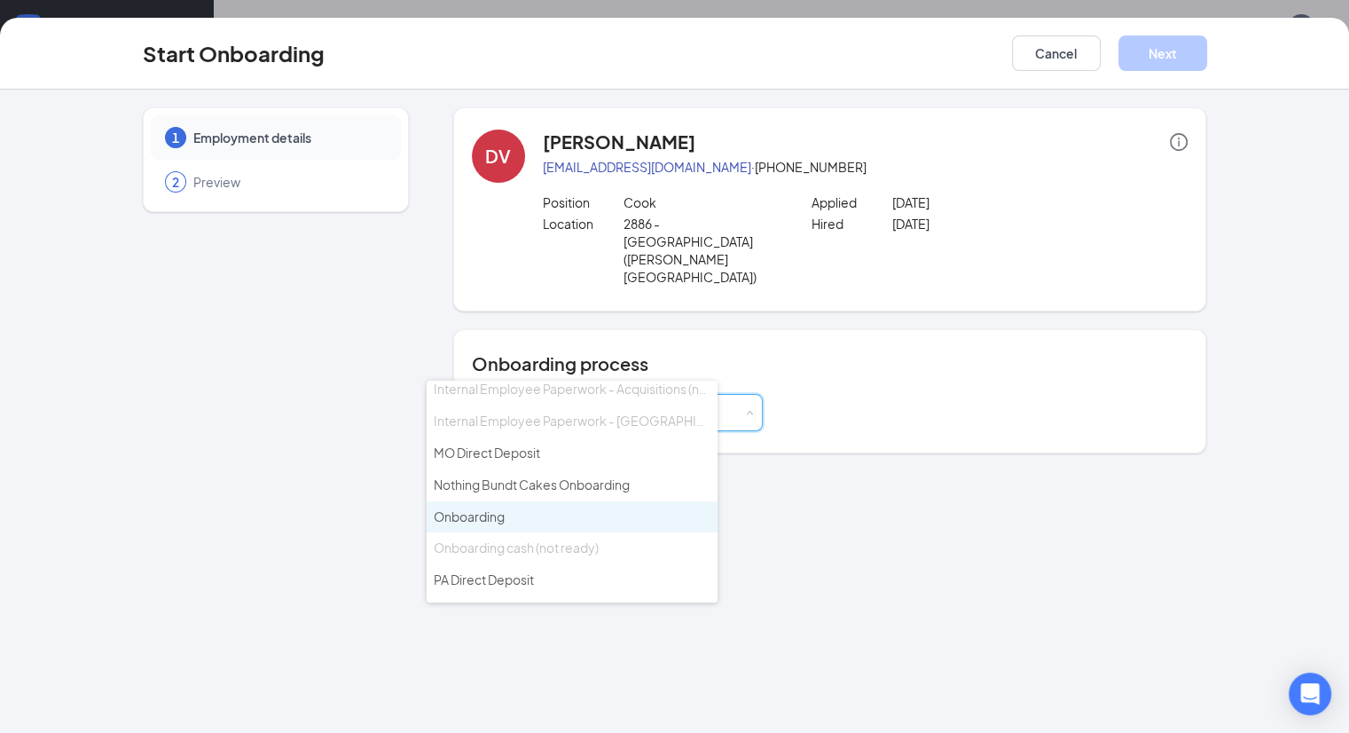
scroll to position [170, 0]
click at [521, 497] on li "Onboarding" at bounding box center [572, 513] width 291 height 32
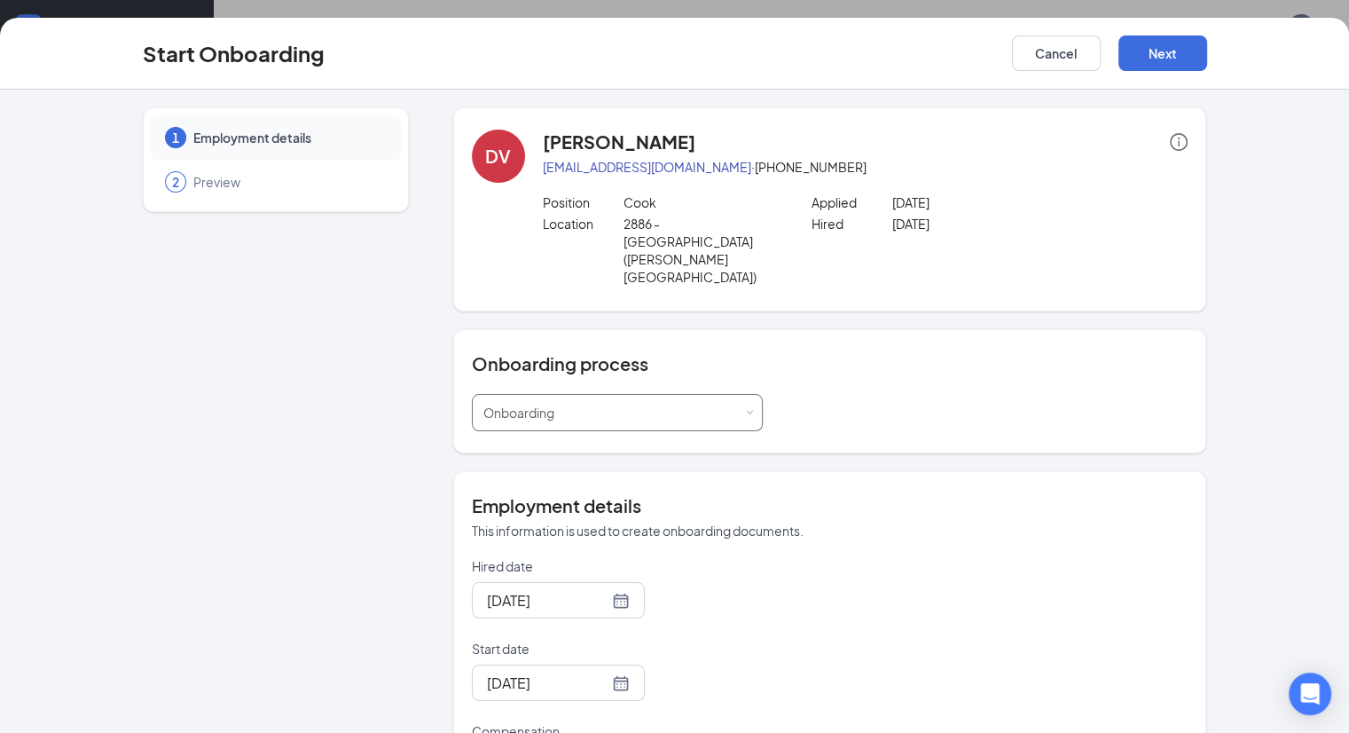
scroll to position [0, 0]
click at [1101, 62] on button "Cancel" at bounding box center [1056, 52] width 89 height 35
